Goal: Transaction & Acquisition: Purchase product/service

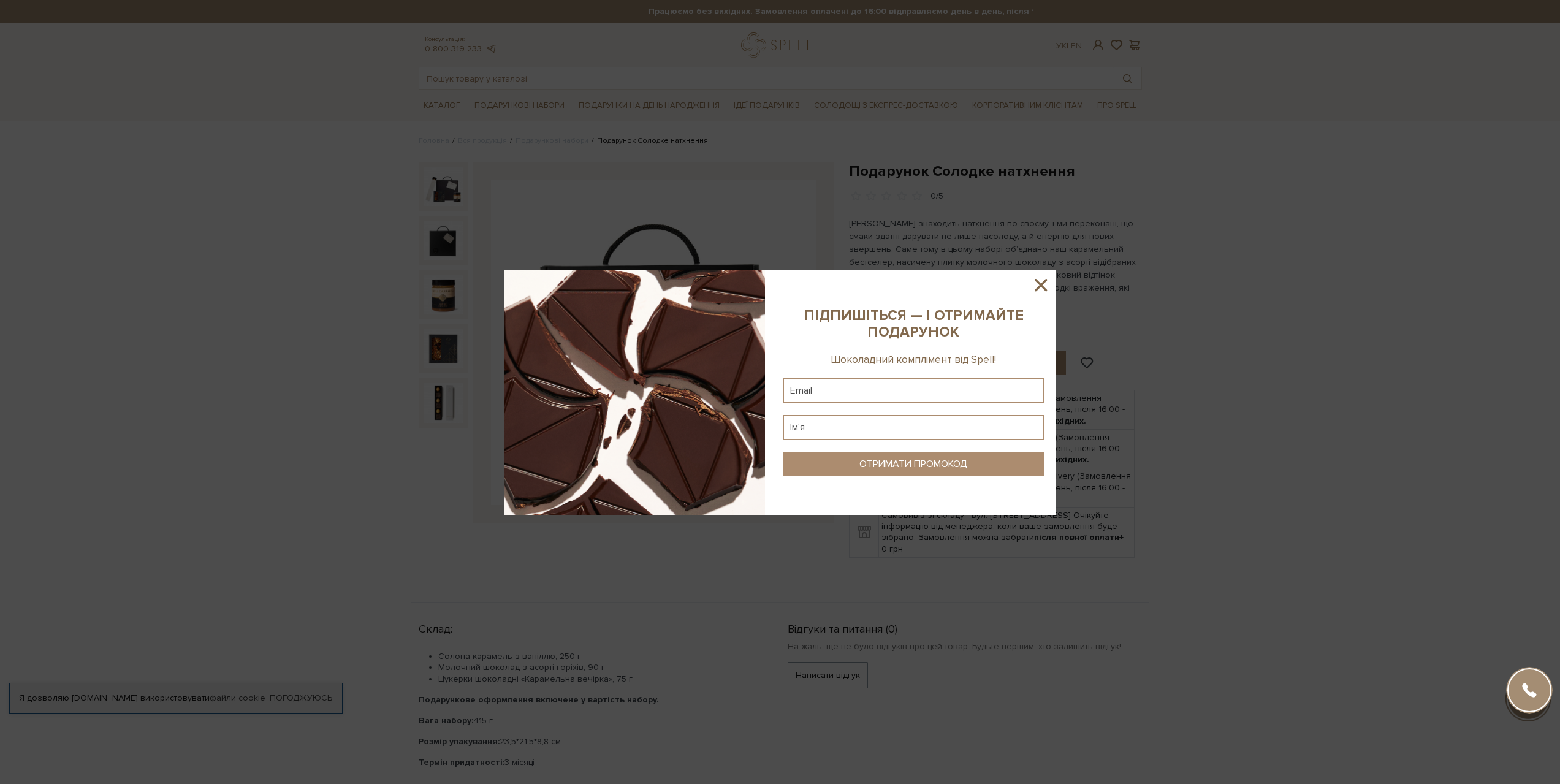
click at [1045, 283] on icon at bounding box center [1041, 285] width 21 height 21
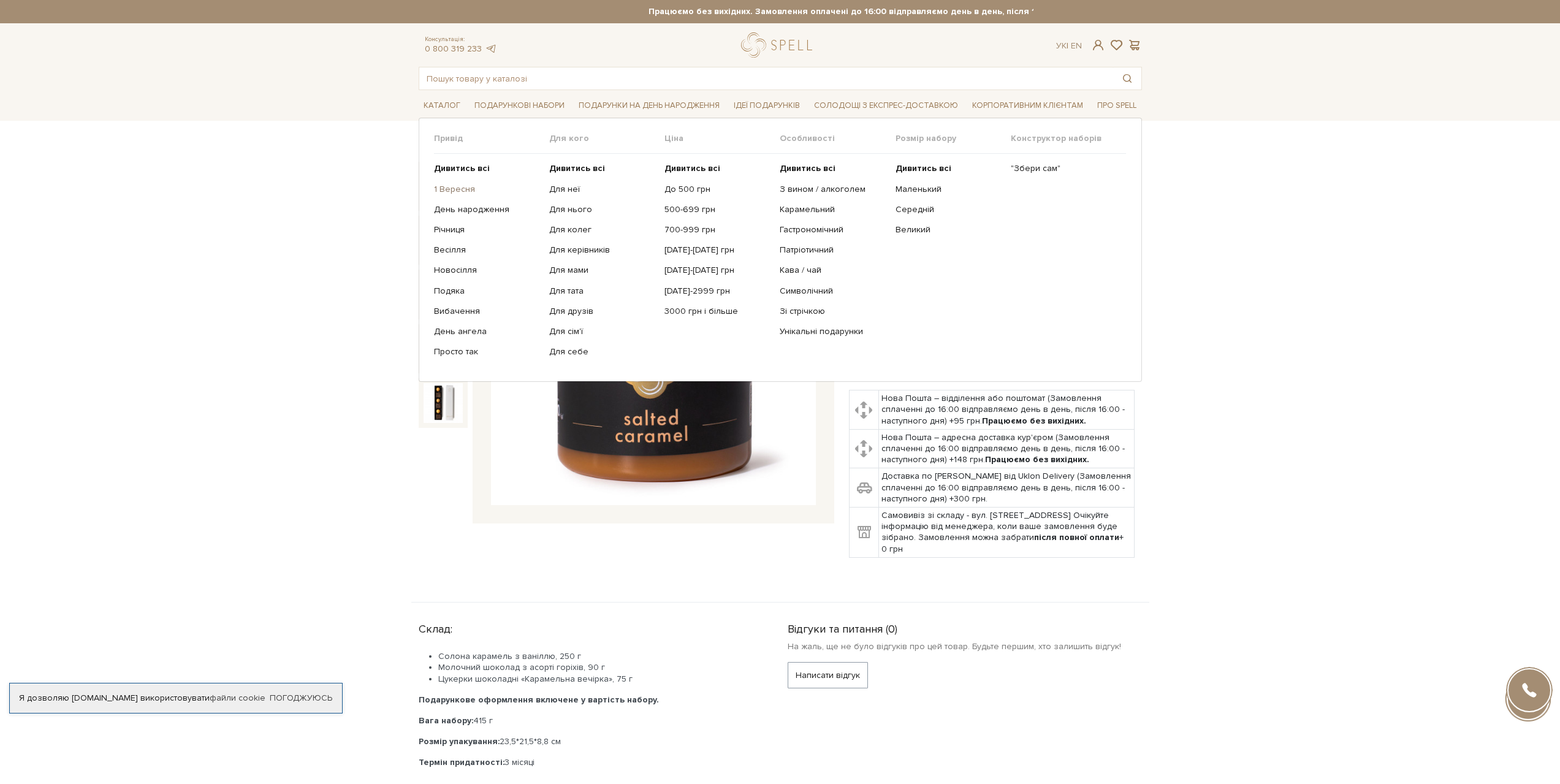
click at [465, 190] on link "1 Вересня" at bounding box center [487, 189] width 106 height 11
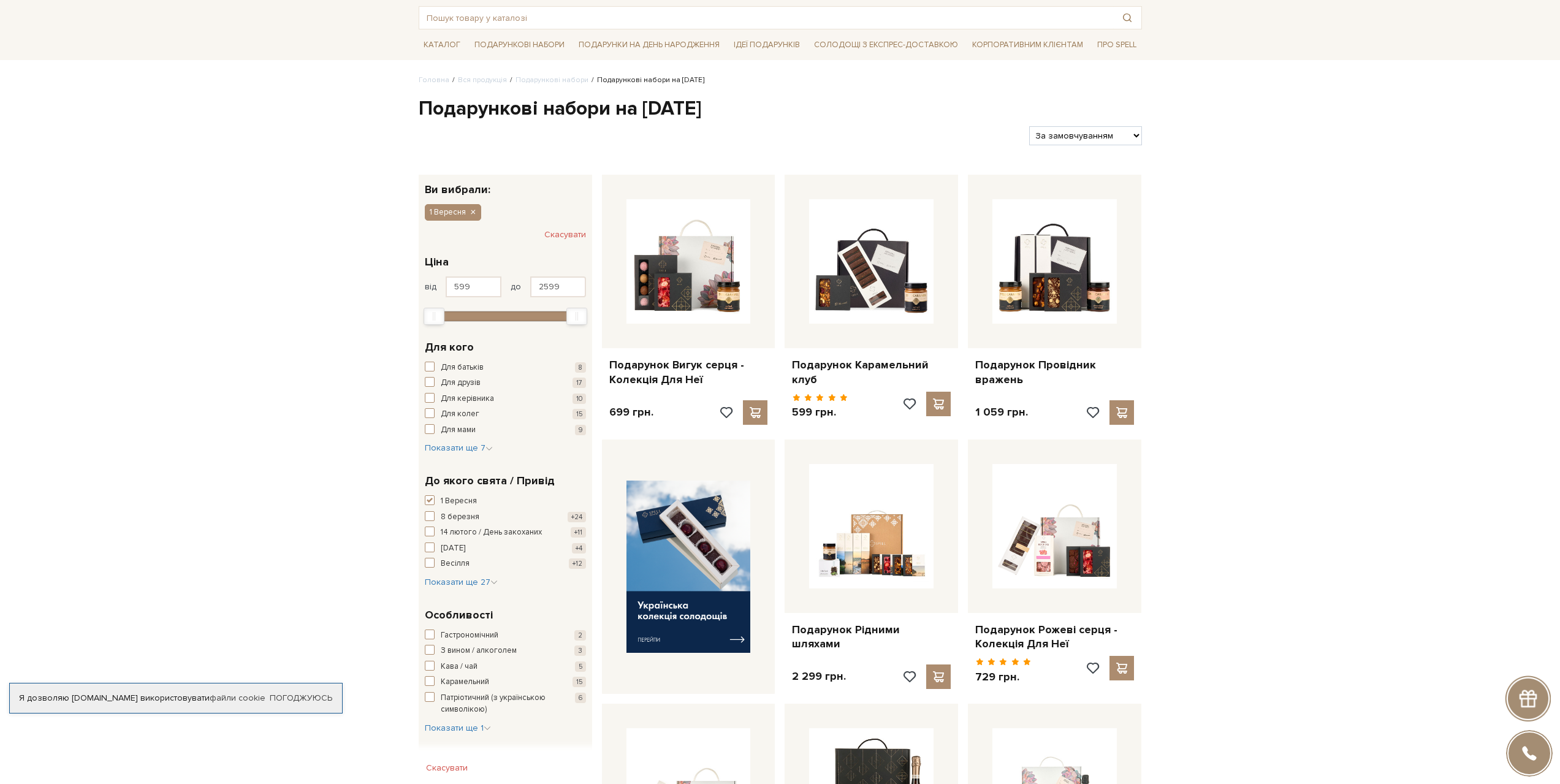
scroll to position [103, 0]
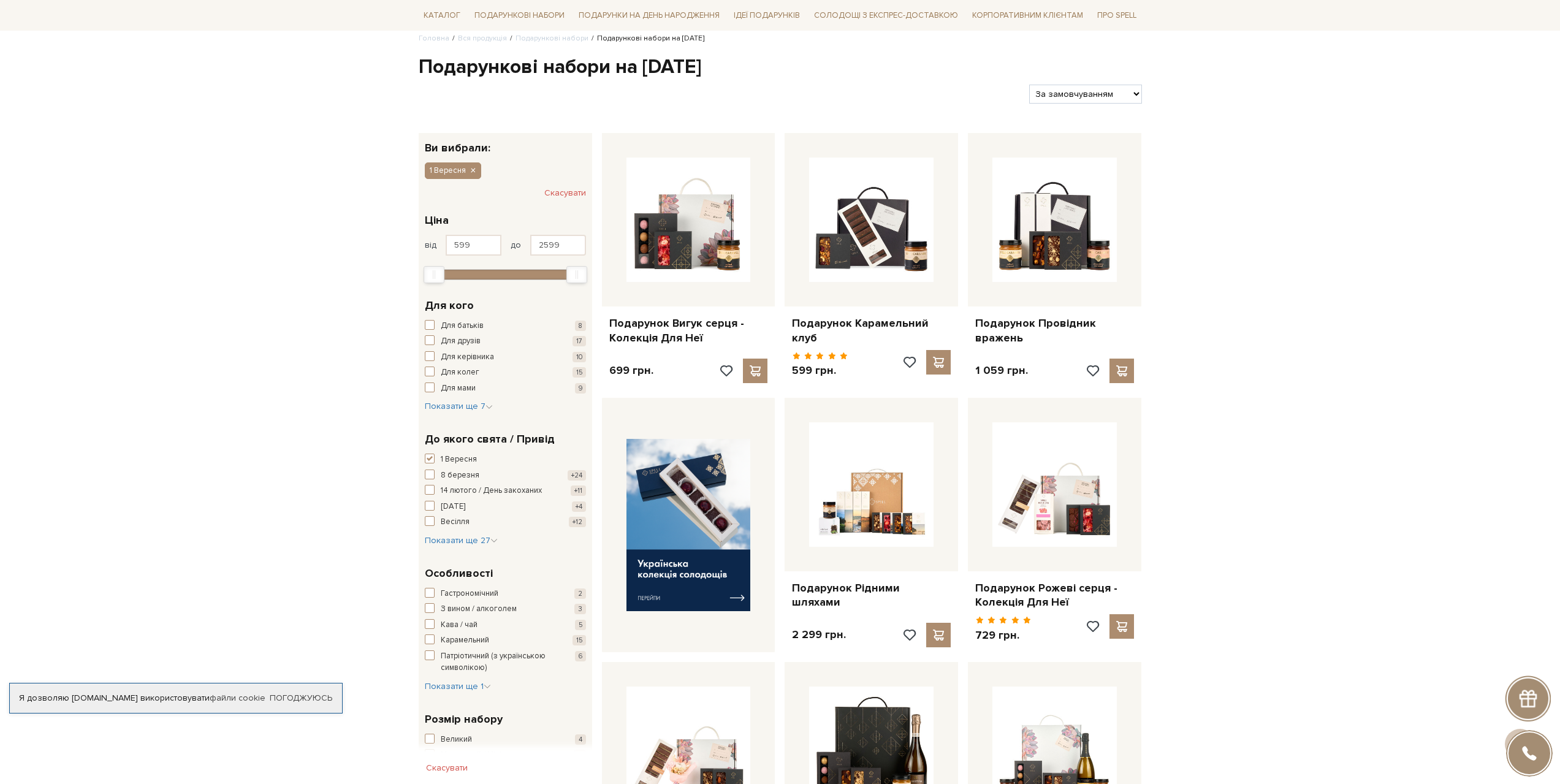
click at [1118, 91] on select "За замовчуванням За Ціною (зростання) За Ціною (зменшення) Новинки За популярні…" at bounding box center [1085, 94] width 112 height 19
select select "https://spellchocolate.com/our-productions/podarunkovi-box/1_veresnya?sort=p.pr…"
click at [1029, 84] on select "За замовчуванням За Ціною (зростання) За Ціною (зменшення) Новинки За популярні…" at bounding box center [1085, 94] width 112 height 19
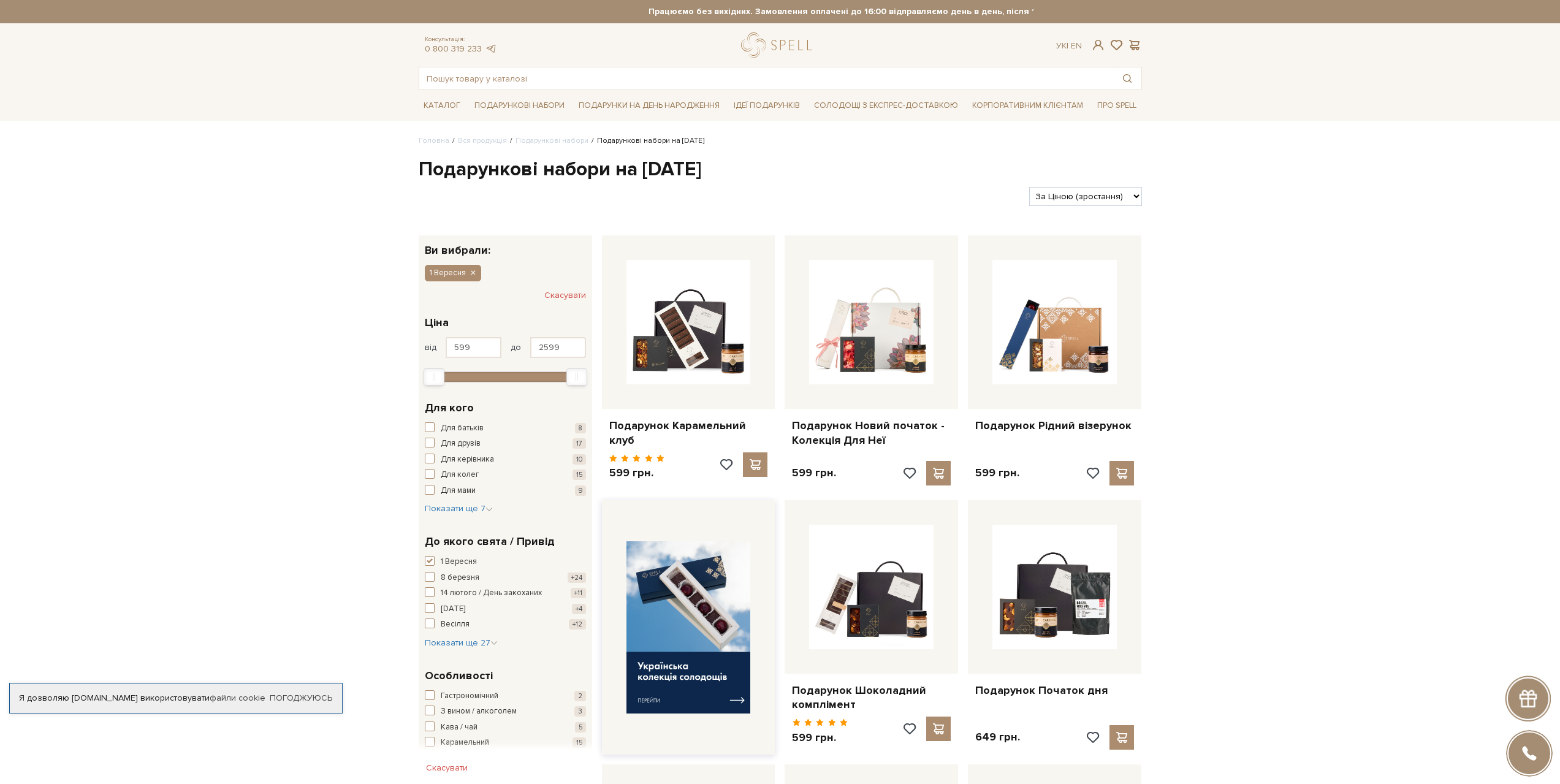
click at [741, 688] on img at bounding box center [688, 627] width 124 height 172
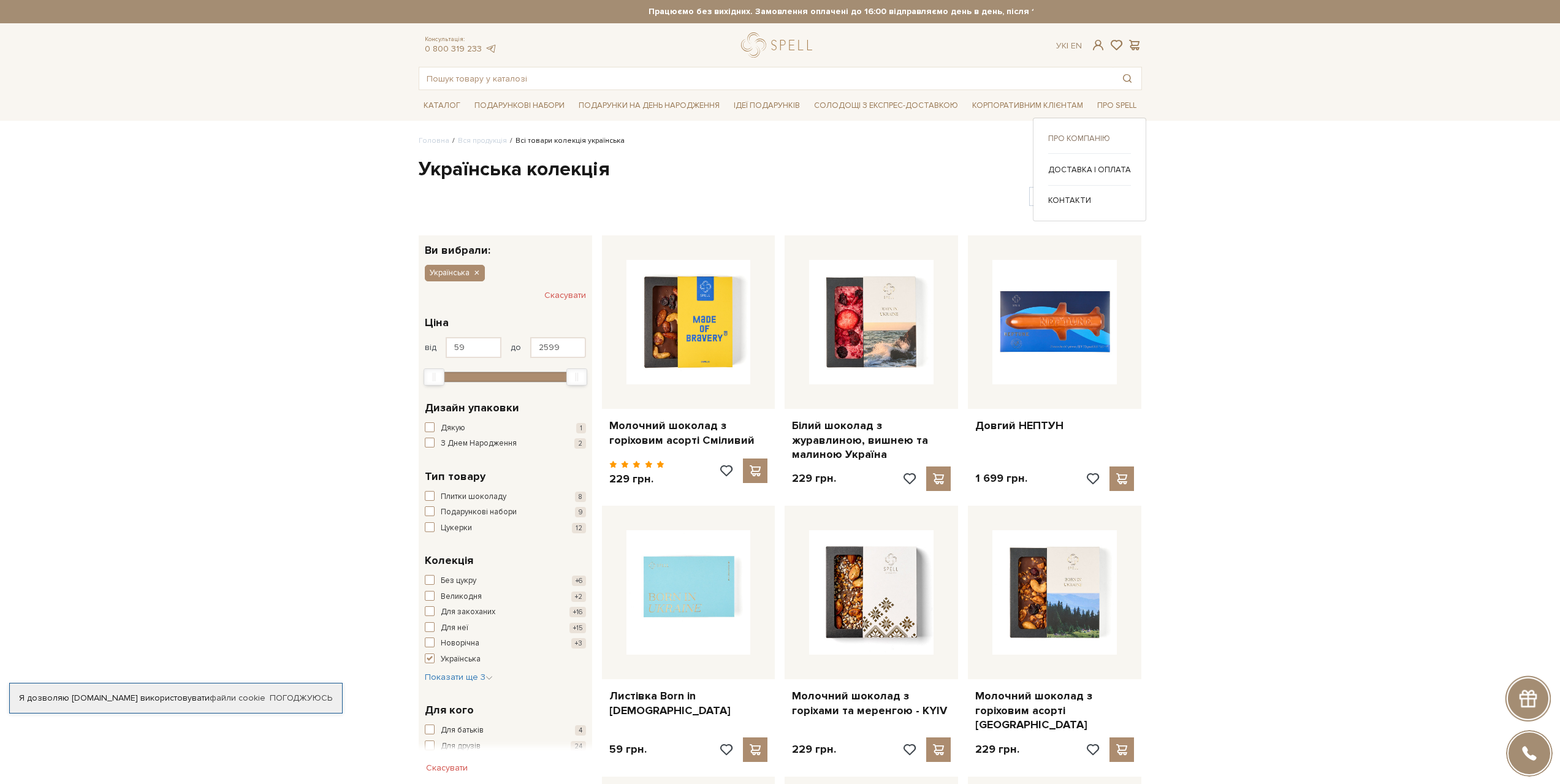
click at [1087, 138] on link "Про компанію" at bounding box center [1089, 139] width 83 height 11
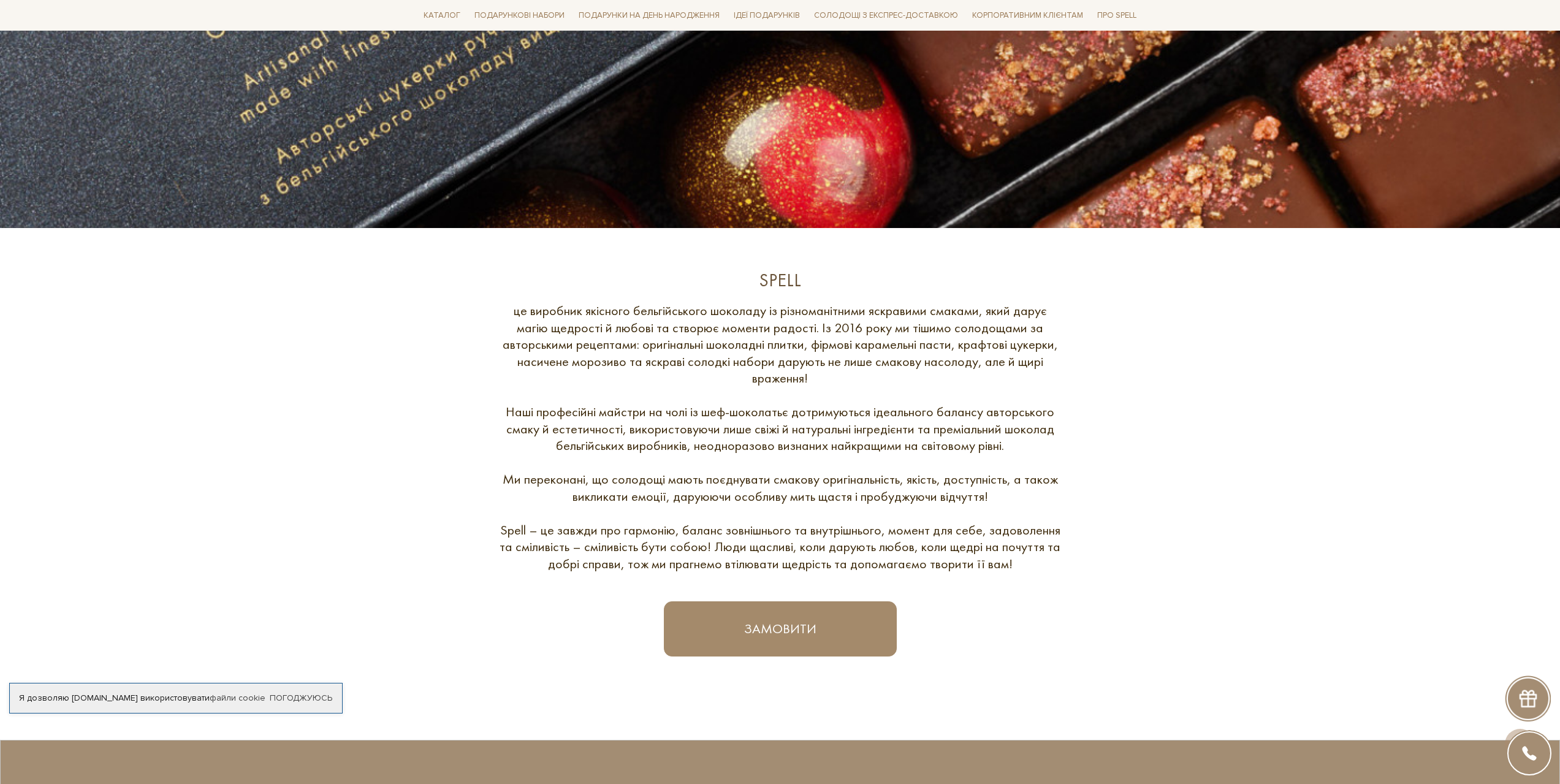
scroll to position [306, 0]
